Goal: Information Seeking & Learning: Learn about a topic

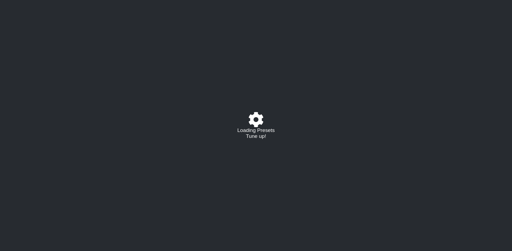
select select "/021725779736"
select select "C"
select select "G"
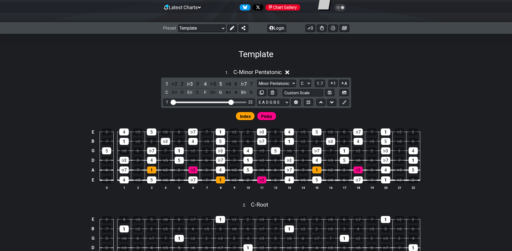
scroll to position [27, 0]
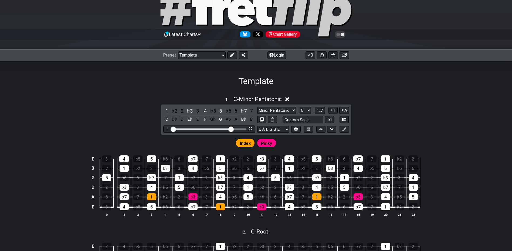
click at [201, 33] on icon at bounding box center [199, 34] width 3 height 5
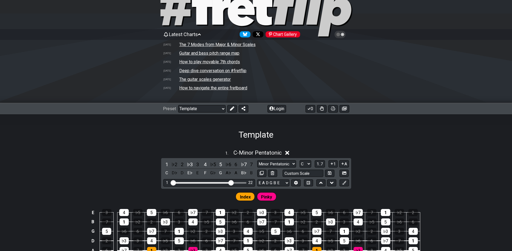
click at [214, 44] on td "The 7 Modes from Major & Minor Scales" at bounding box center [217, 45] width 77 height 6
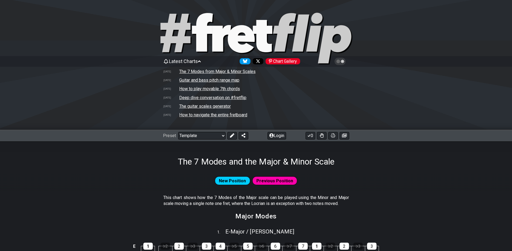
click at [199, 107] on td "The guitar scales generator" at bounding box center [205, 107] width 52 height 6
select select "A"
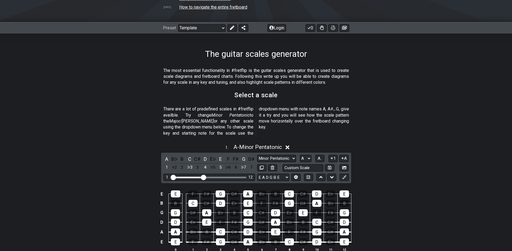
scroll to position [135, 0]
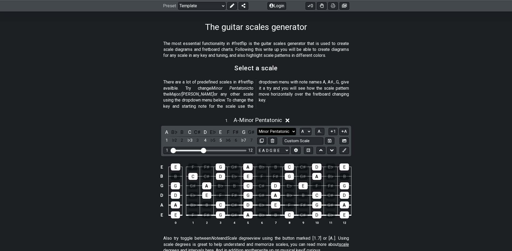
click at [292, 128] on select "Minor Pentatonic New Scale Minor Pentatonic Major Pentatonic Minor Blues Major …" at bounding box center [276, 131] width 39 height 7
click at [113, 114] on div "1 . A - Minor Pentatonic" at bounding box center [256, 119] width 512 height 10
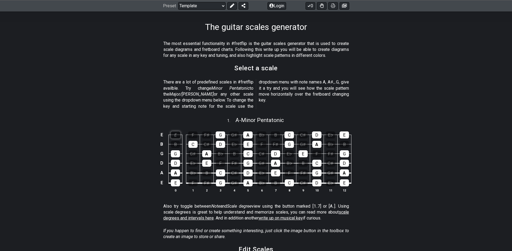
click at [175, 132] on div "E" at bounding box center [175, 135] width 9 height 7
click at [174, 132] on div "E" at bounding box center [175, 135] width 9 height 7
